Goal: Task Accomplishment & Management: Manage account settings

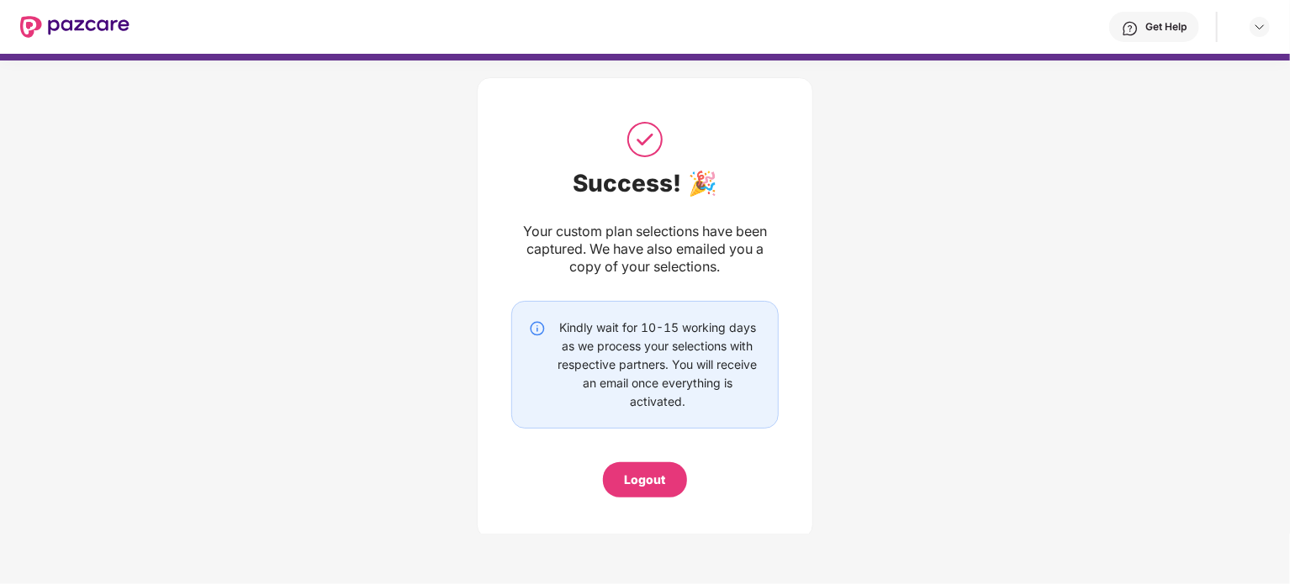
click at [633, 488] on div "Logout" at bounding box center [645, 480] width 41 height 18
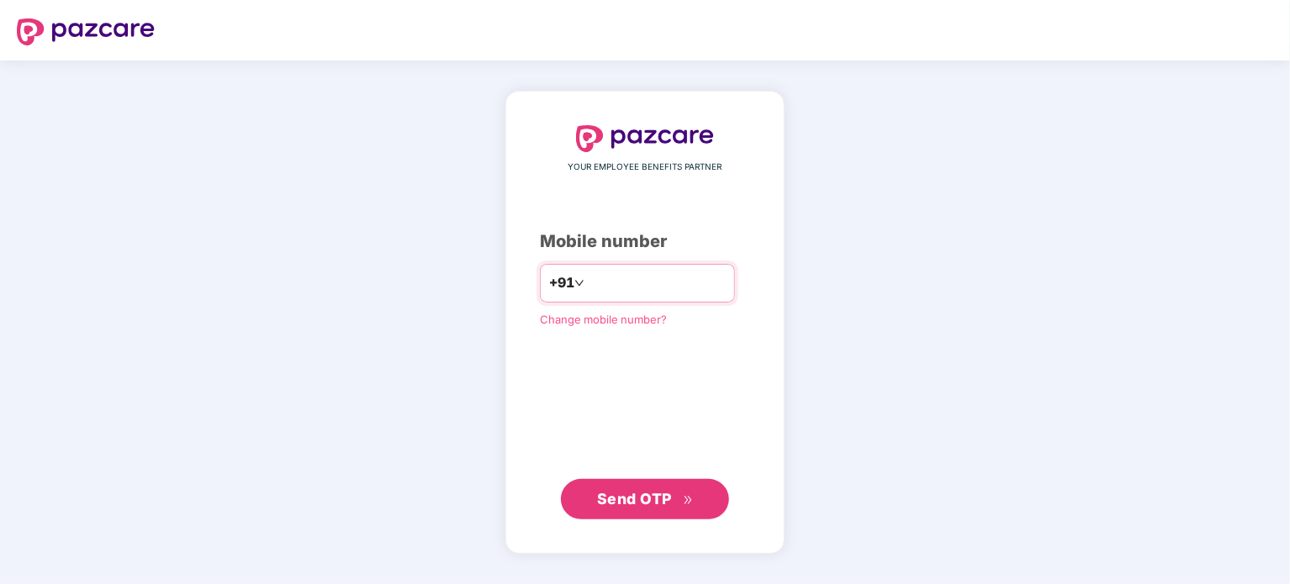
click at [616, 278] on input "number" at bounding box center [657, 283] width 138 height 27
type input "**********"
click at [641, 506] on span "Send OTP" at bounding box center [634, 499] width 75 height 18
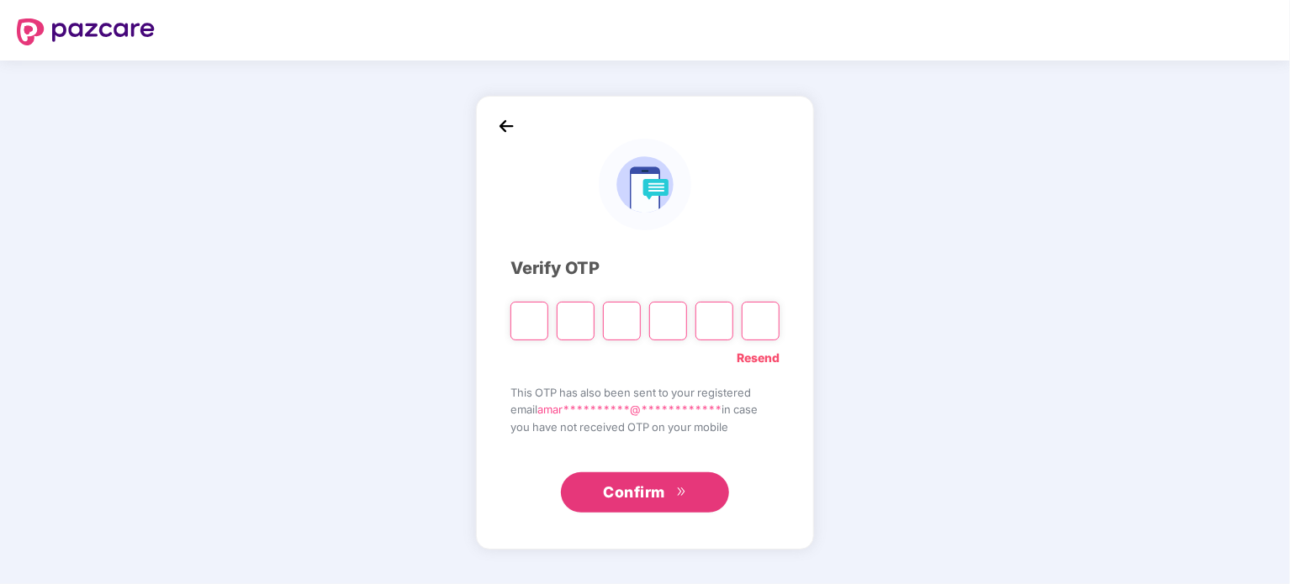
type input "*"
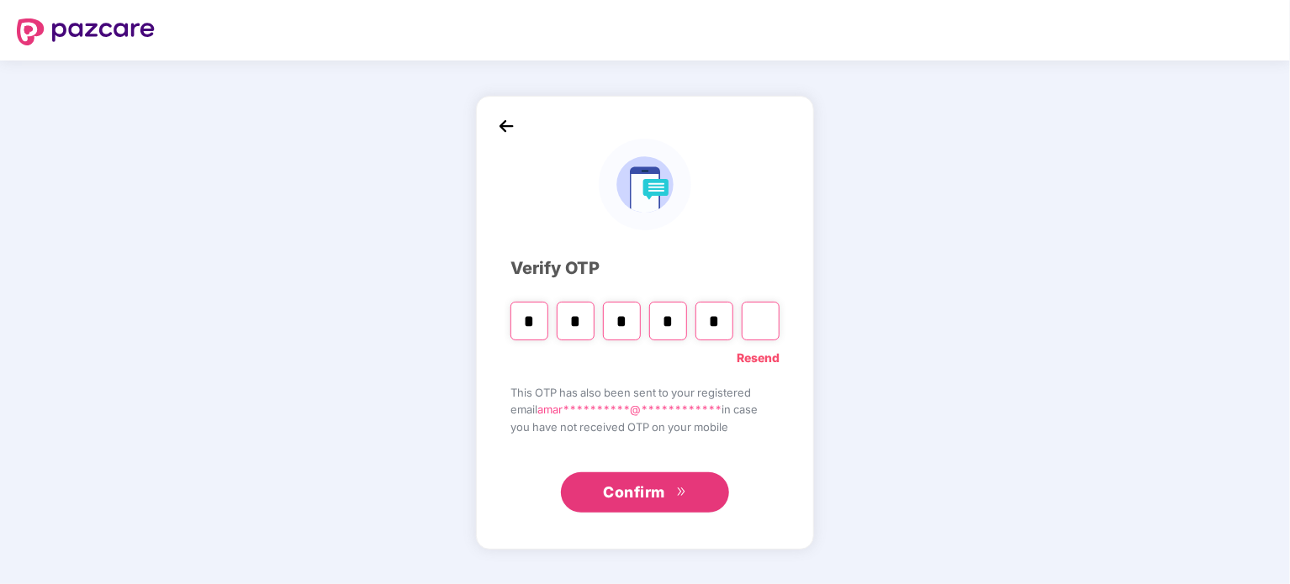
type input "*"
